Goal: Task Accomplishment & Management: Manage account settings

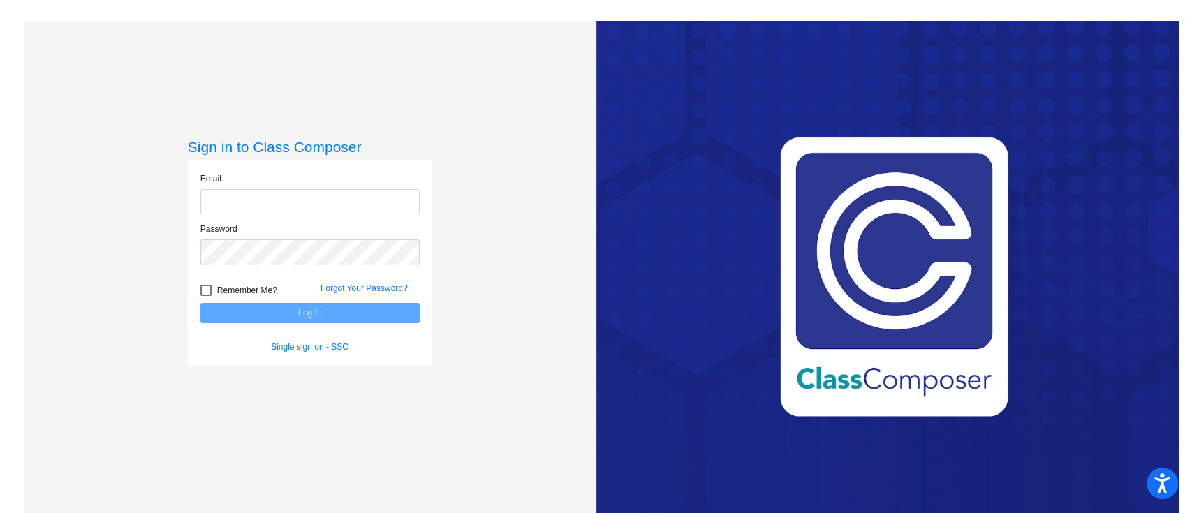
type input "[EMAIL_ADDRESS][DOMAIN_NAME]"
click at [313, 310] on button "Log In" at bounding box center [309, 313] width 219 height 20
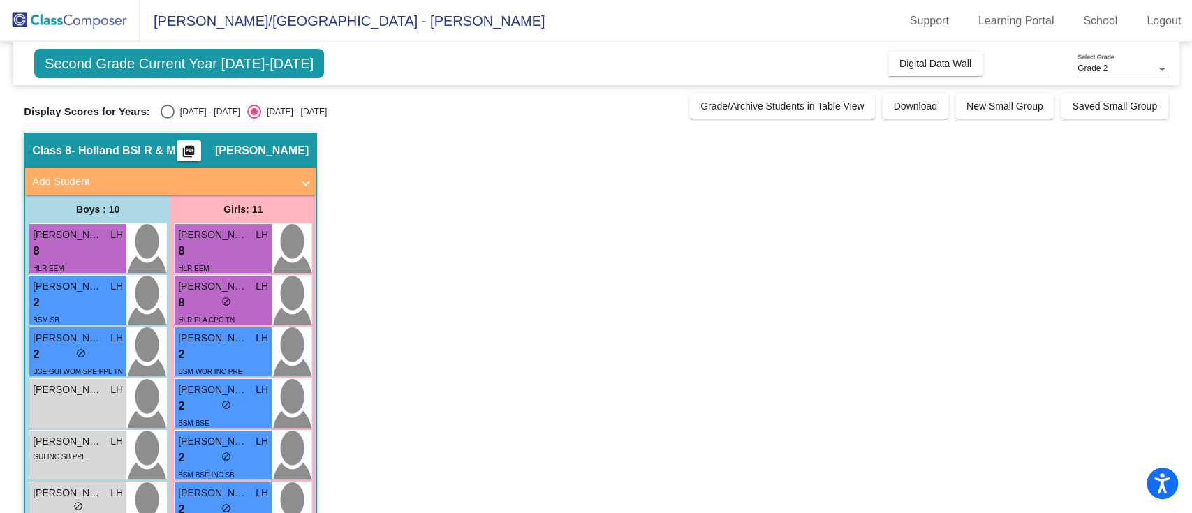
click at [170, 118] on div "Select an option" at bounding box center [168, 112] width 14 height 14
click at [168, 119] on input "[DATE] - [DATE]" at bounding box center [167, 119] width 1 height 1
radio input "true"
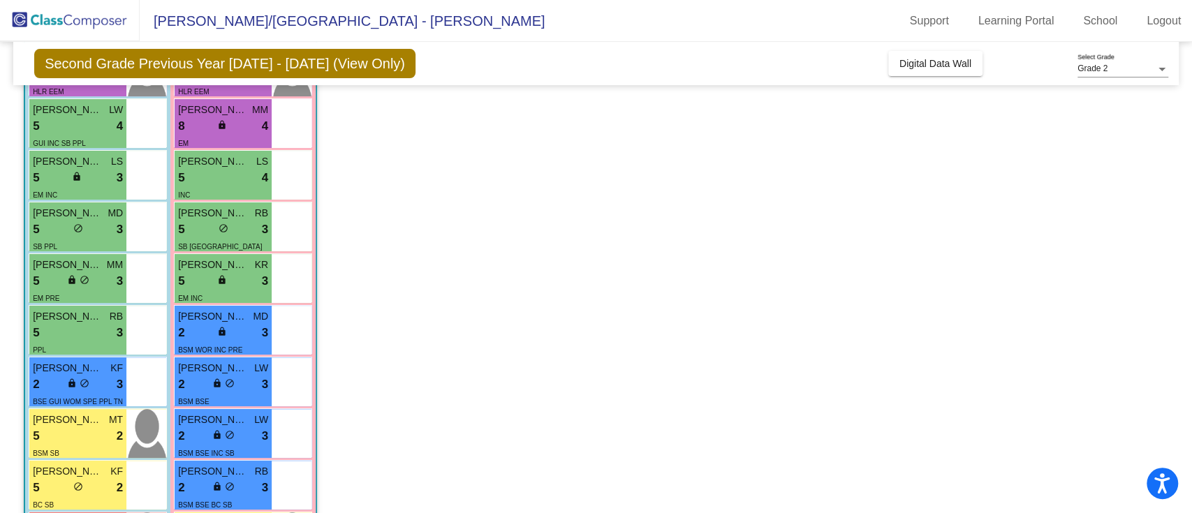
scroll to position [200, 0]
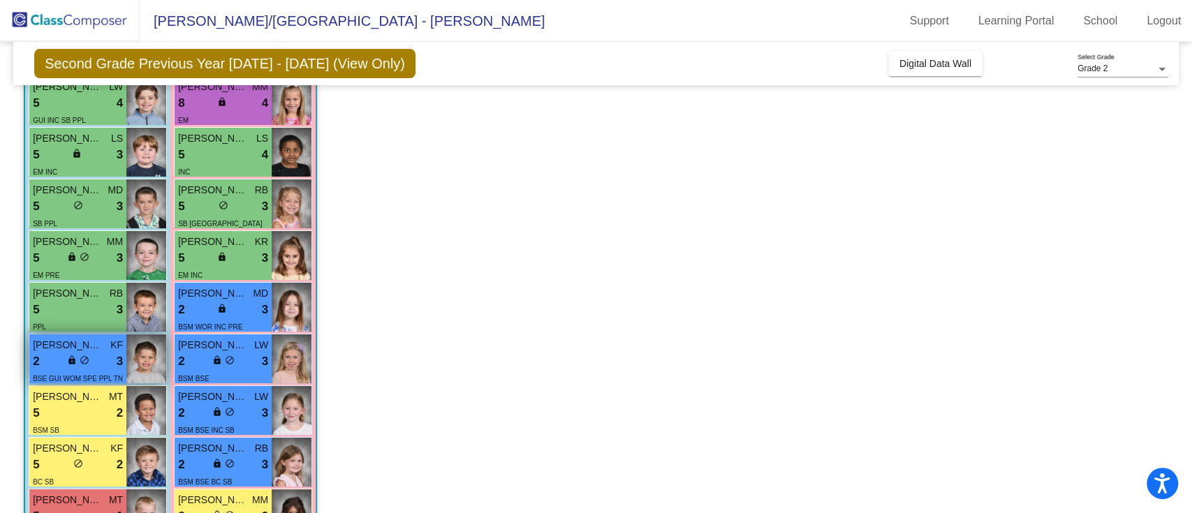
click at [85, 341] on span "[PERSON_NAME]" at bounding box center [68, 345] width 70 height 15
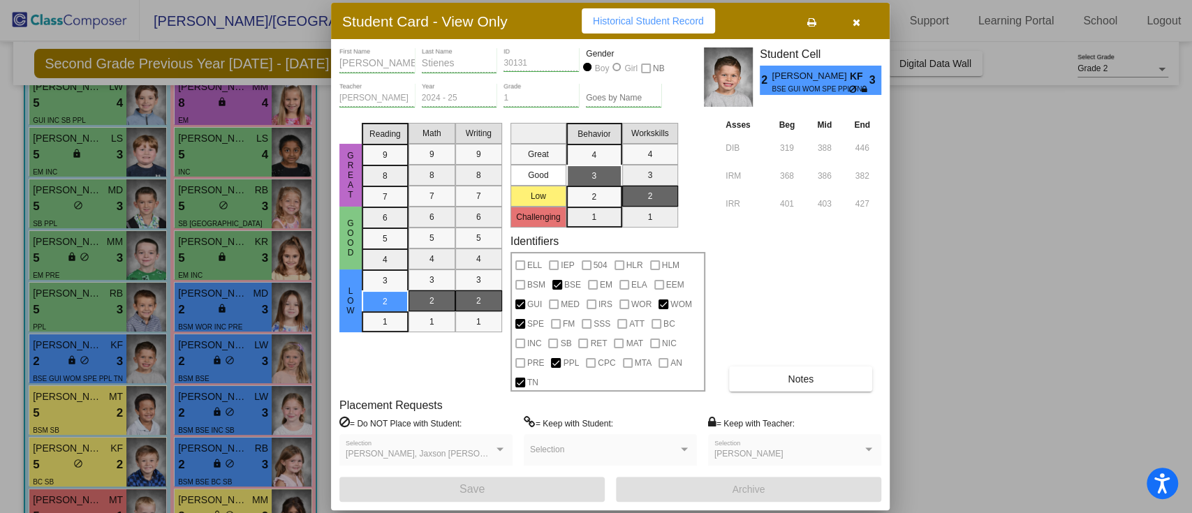
click at [809, 373] on span "Notes" at bounding box center [800, 378] width 26 height 11
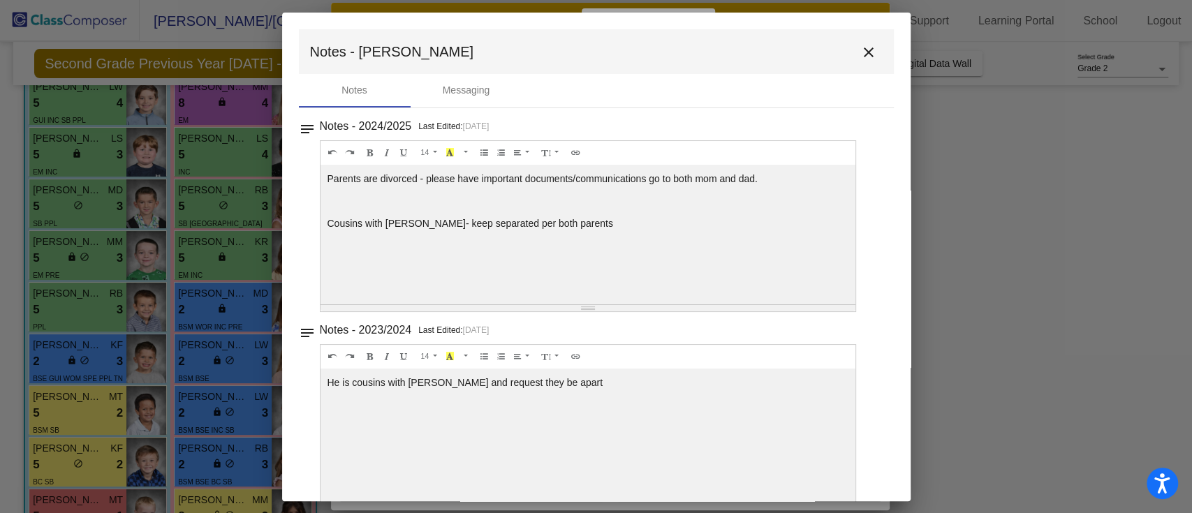
click at [860, 52] on mat-icon "close" at bounding box center [868, 52] width 17 height 17
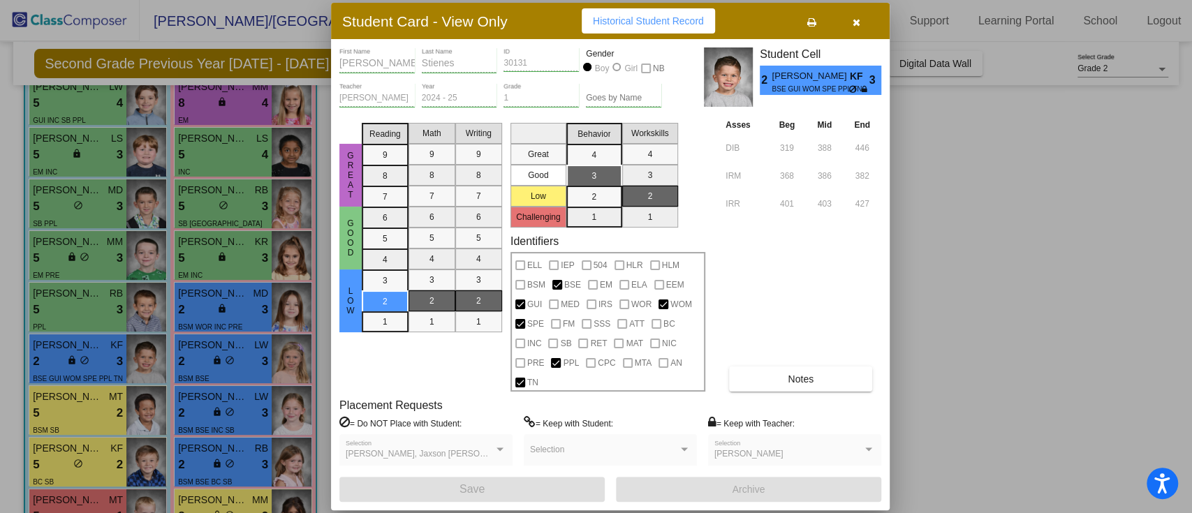
drag, startPoint x: 1190, startPoint y: 196, endPoint x: 1120, endPoint y: 170, distance: 74.4
click at [1120, 170] on div at bounding box center [596, 256] width 1192 height 513
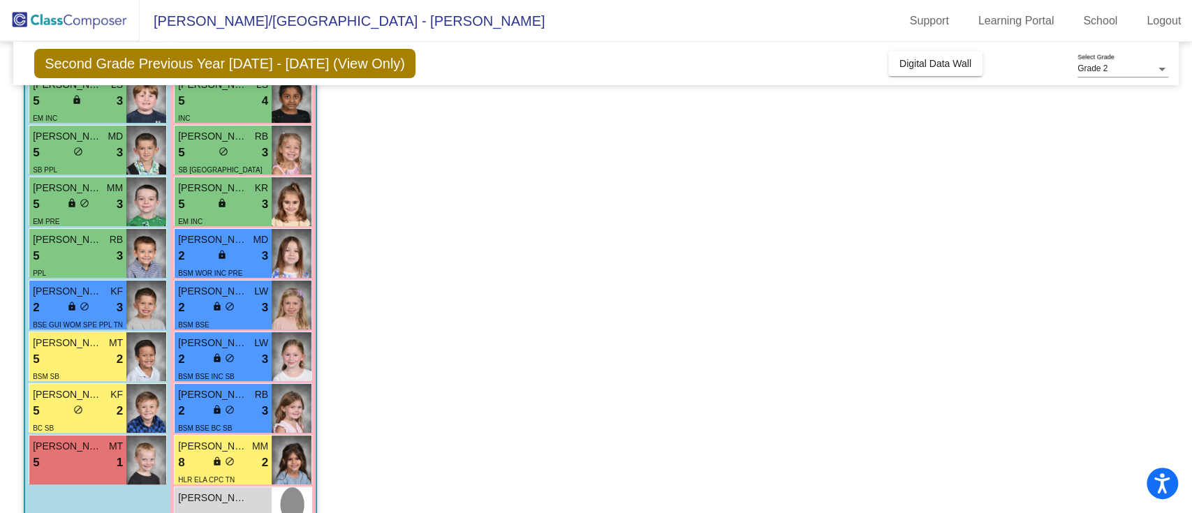
scroll to position [254, 0]
click at [239, 461] on div "8 lock do_not_disturb_alt 2" at bounding box center [223, 462] width 90 height 18
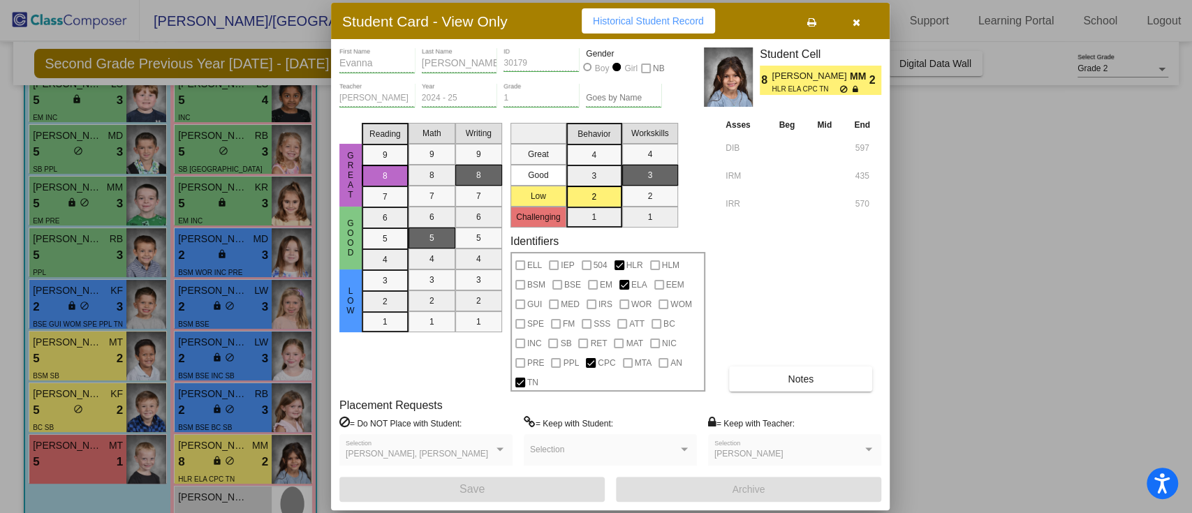
click at [787, 375] on button "Notes" at bounding box center [800, 378] width 143 height 25
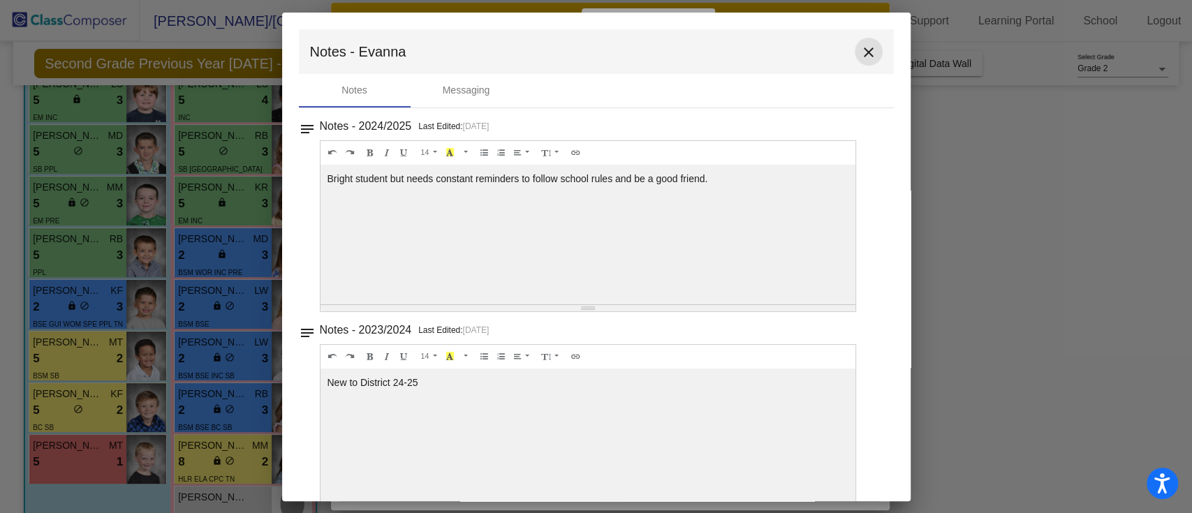
click at [860, 57] on mat-icon "close" at bounding box center [868, 52] width 17 height 17
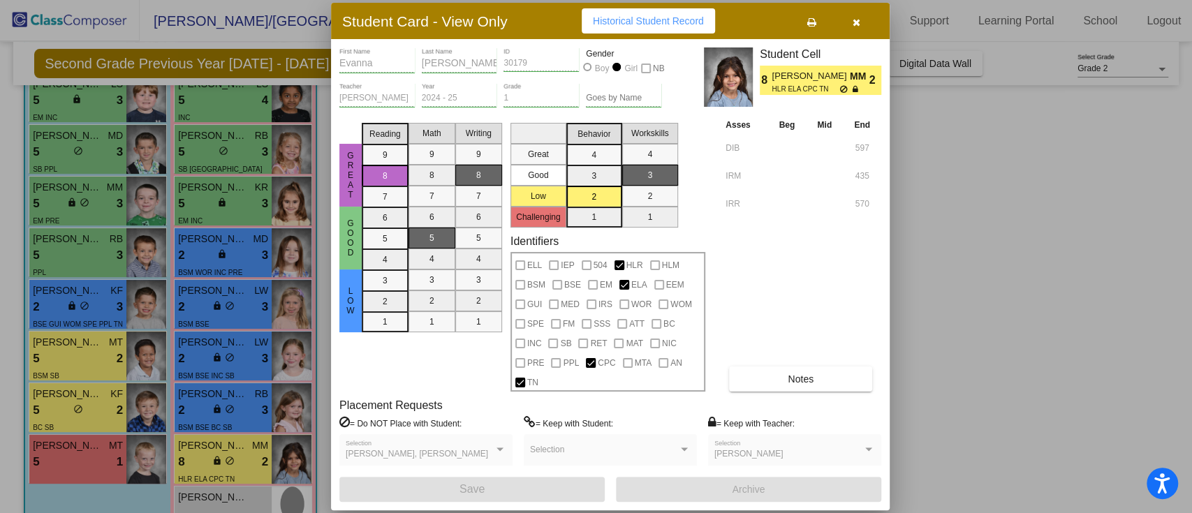
click at [858, 20] on icon "button" at bounding box center [856, 22] width 8 height 10
